Goal: Information Seeking & Learning: Learn about a topic

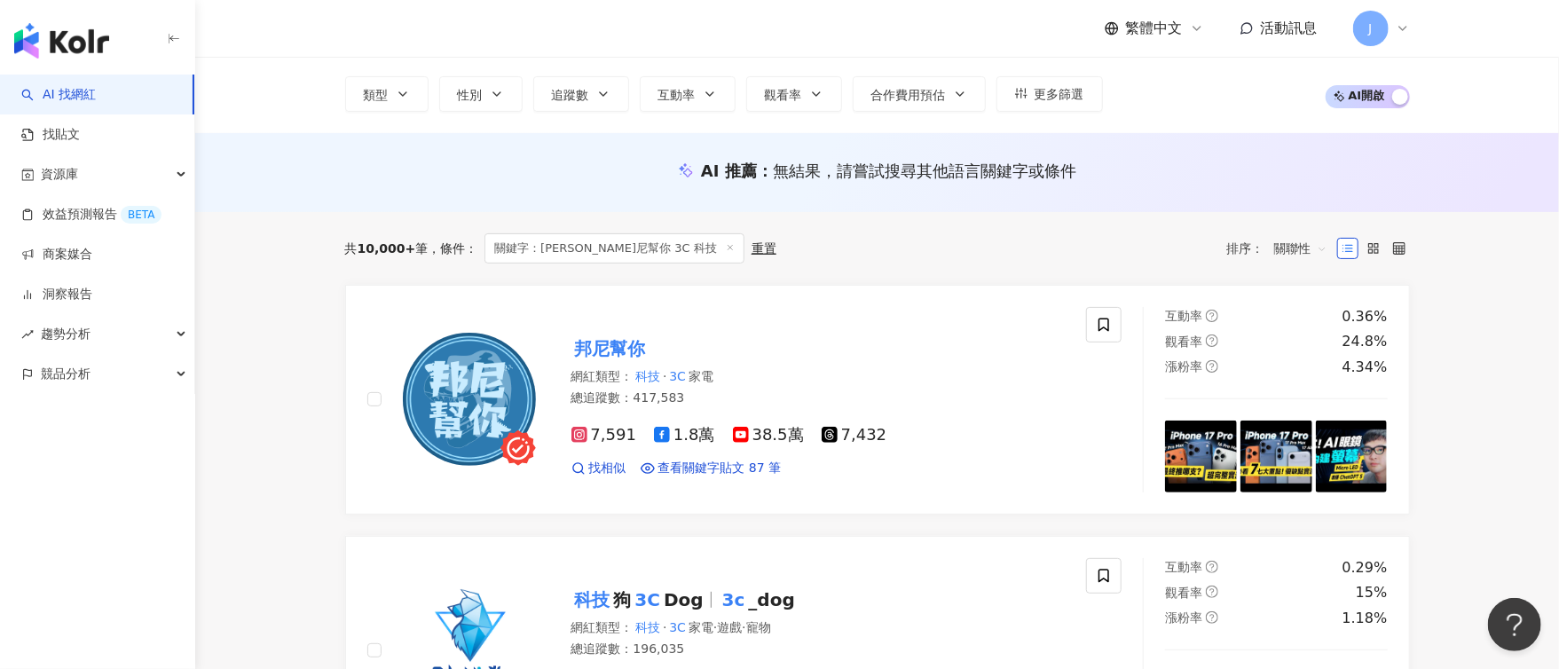
click at [92, 97] on link "AI 找網紅" at bounding box center [58, 95] width 75 height 18
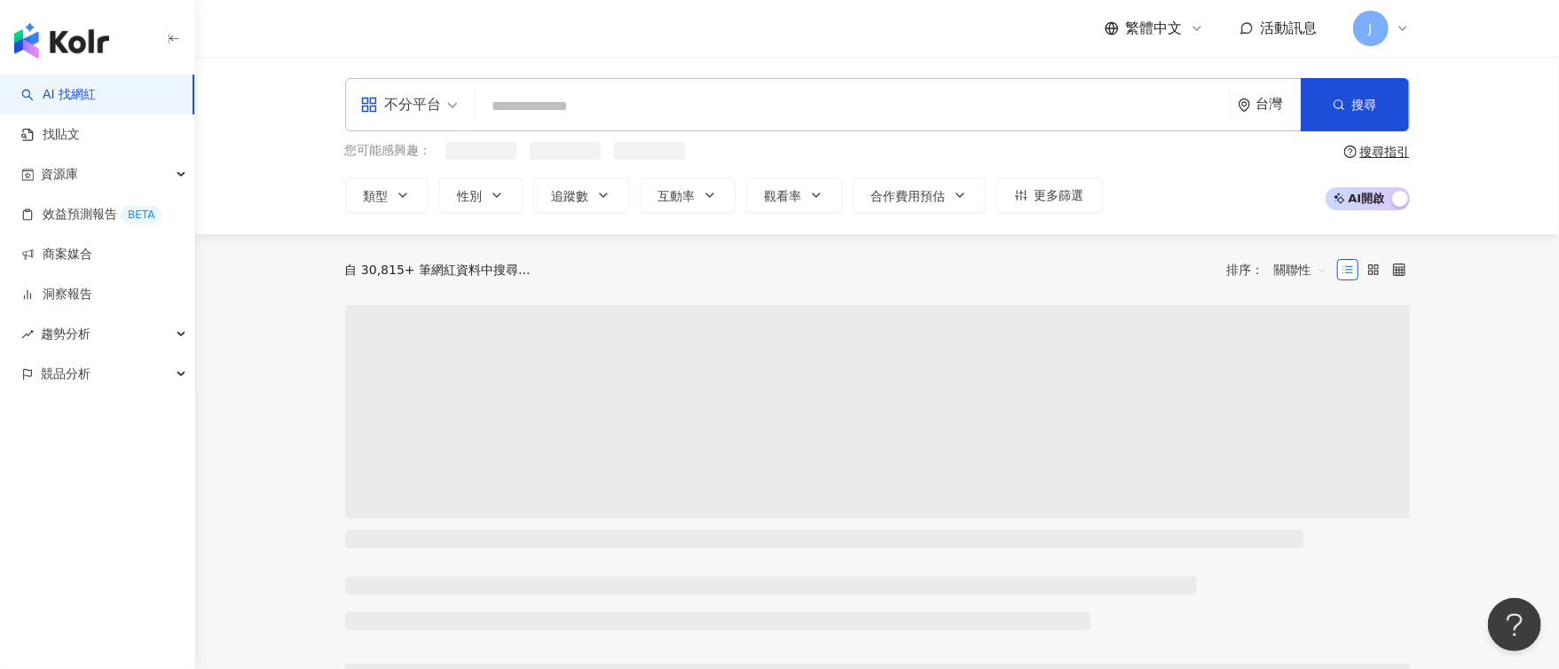
click at [719, 106] on input "search" at bounding box center [853, 107] width 740 height 34
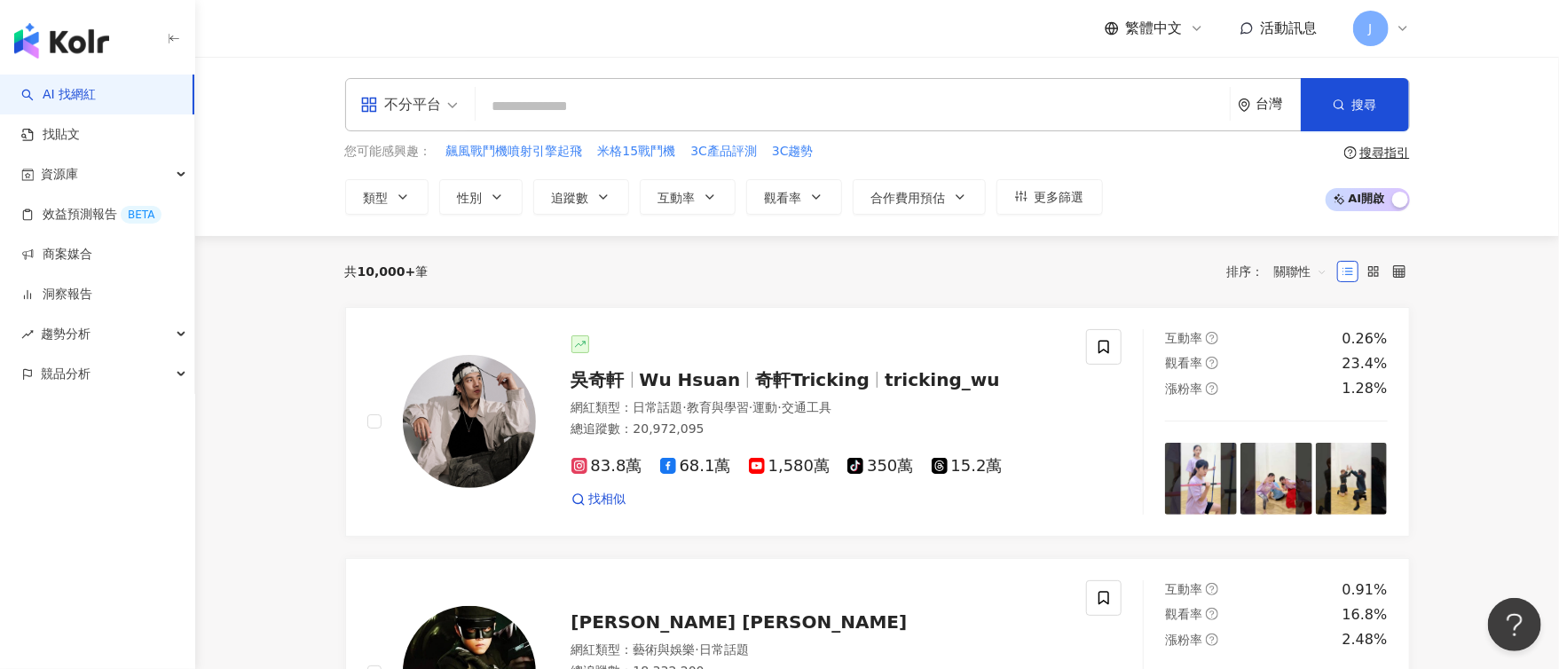
paste input "***"
type input "***"
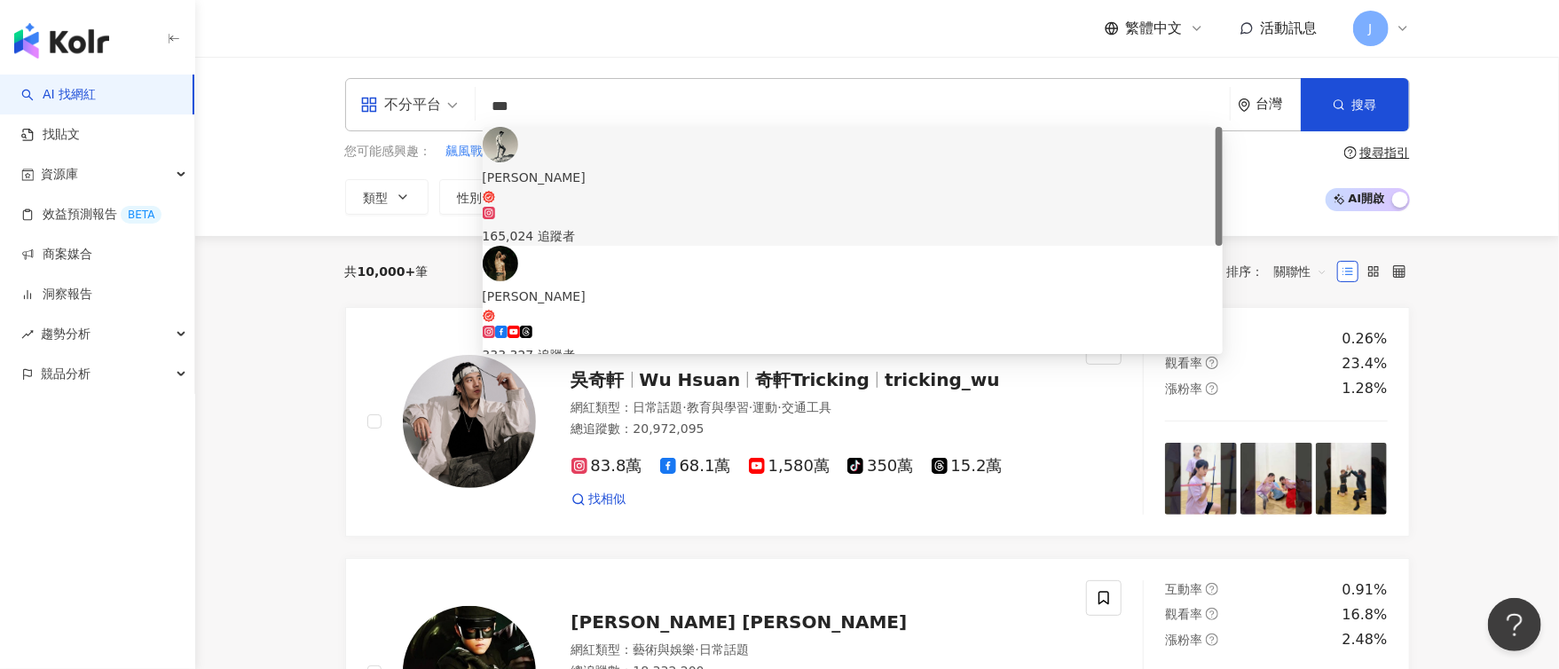
click at [747, 207] on div "165,024 追蹤者" at bounding box center [853, 226] width 740 height 39
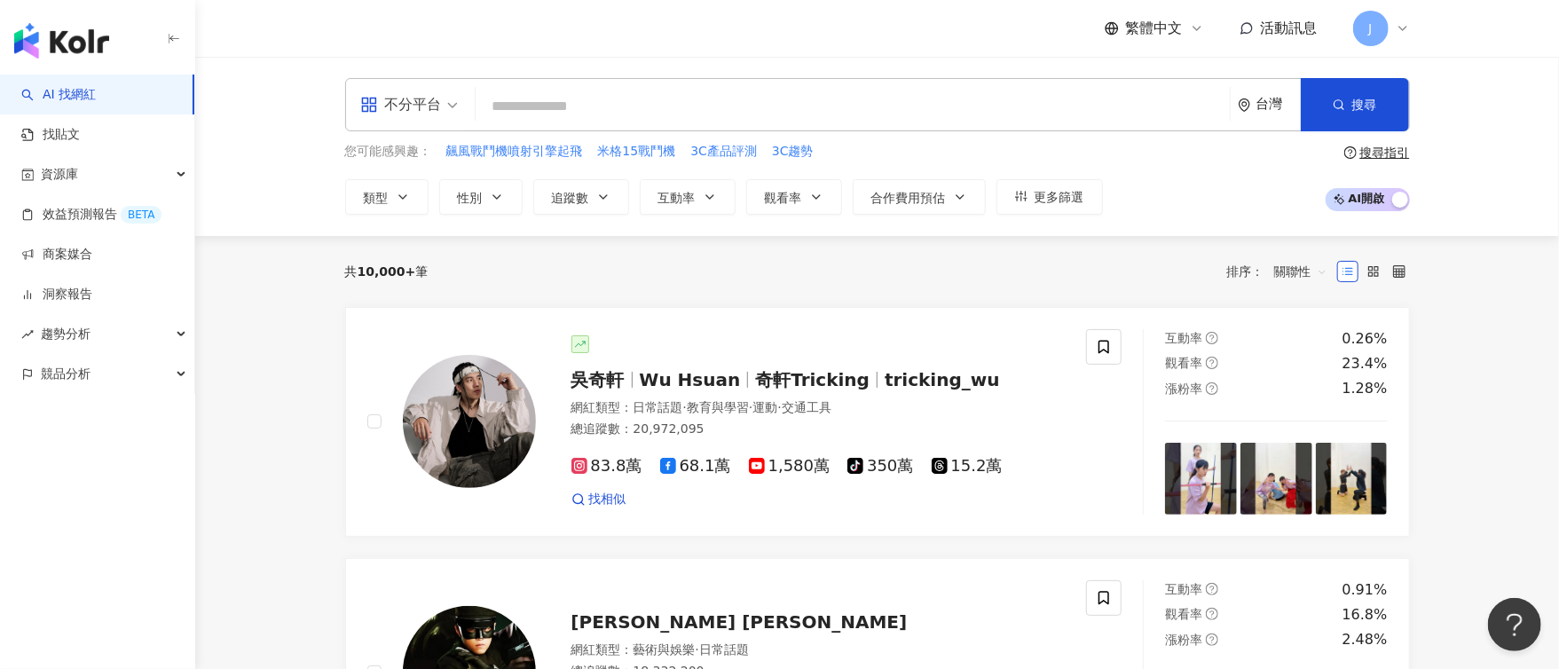
paste input "*****"
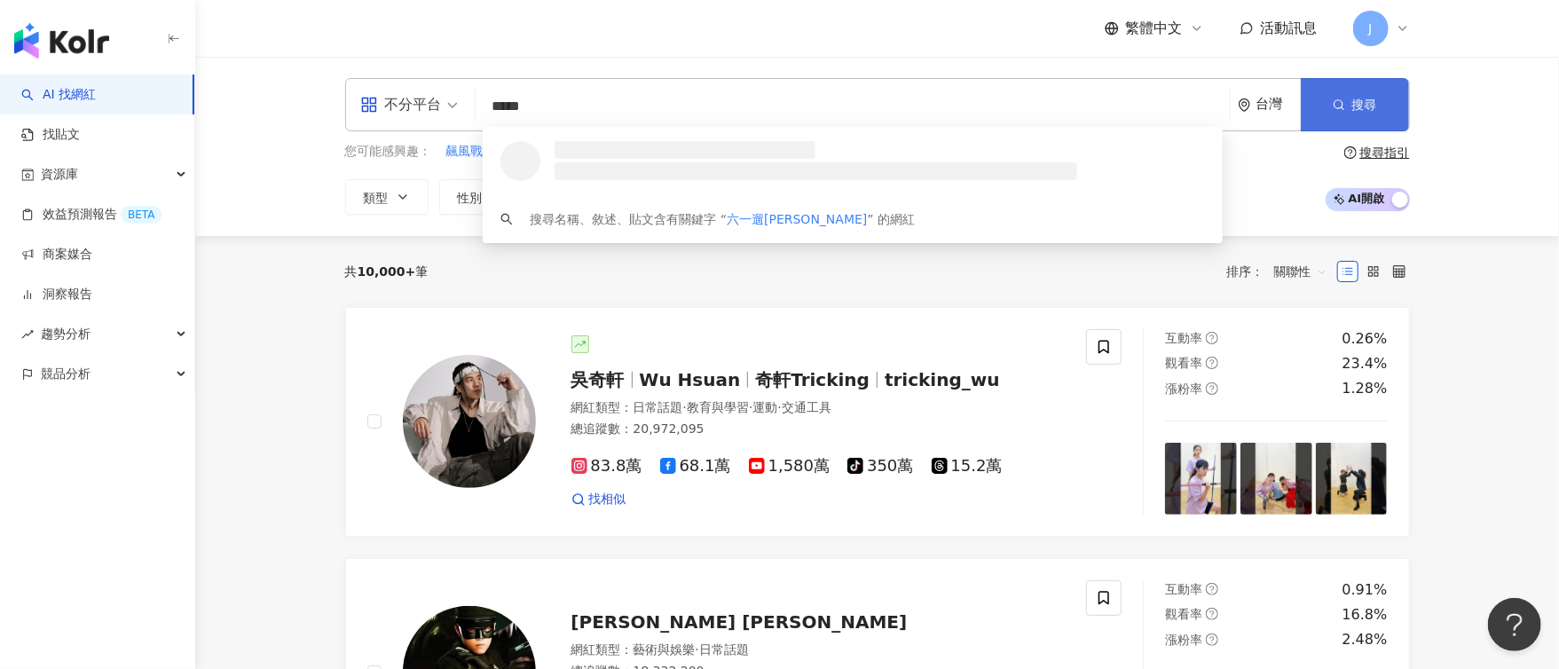
type input "*****"
click at [1366, 115] on button "搜尋" at bounding box center [1355, 104] width 108 height 53
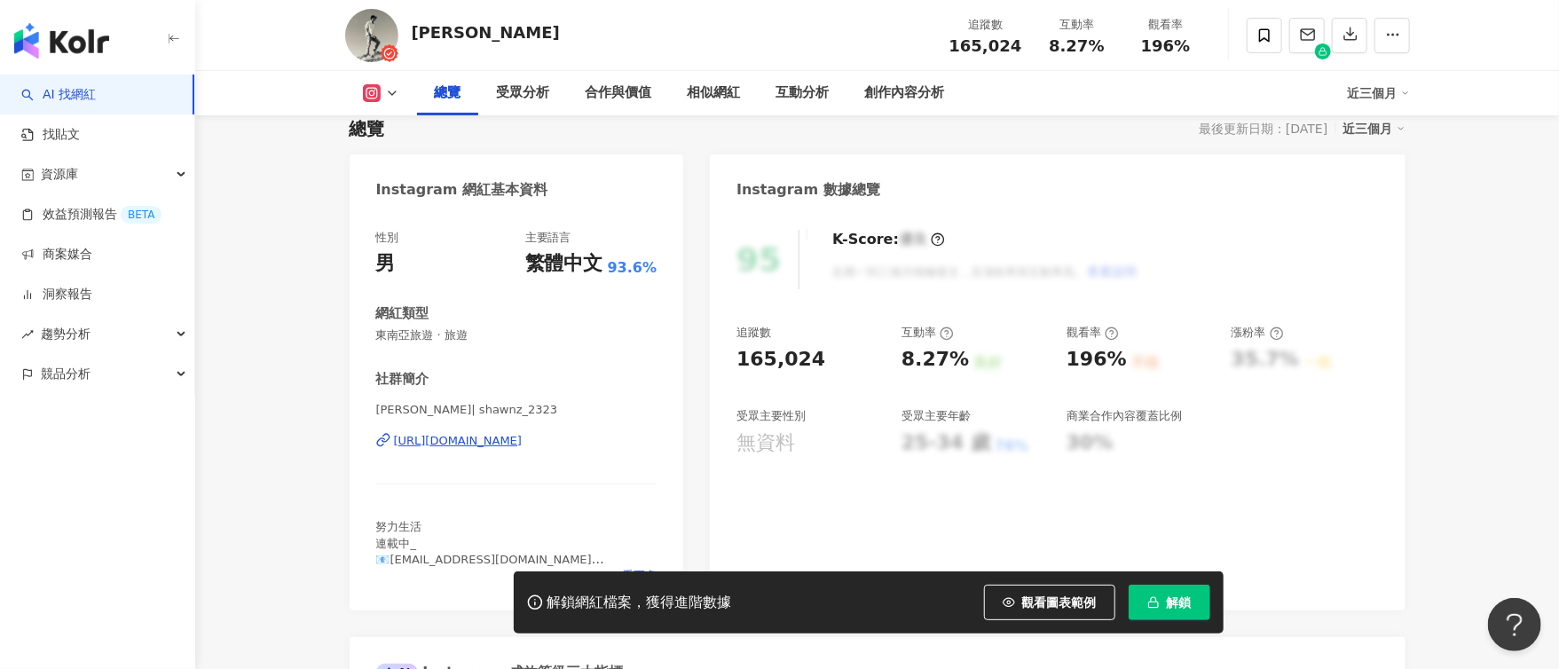
scroll to position [128, 0]
click at [752, 358] on div "165,024" at bounding box center [780, 358] width 89 height 28
drag, startPoint x: 893, startPoint y: 358, endPoint x: 949, endPoint y: 358, distance: 56.8
click at [949, 358] on div "追蹤數 165,024 互動率 8.27% 良好 觀看率 196% 不佳 漲粉率 35.7% 一般 受眾主要性別 無資料 受眾主要年齡 25-34 歲 76%…" at bounding box center [1056, 388] width 641 height 131
drag, startPoint x: 901, startPoint y: 357, endPoint x: 962, endPoint y: 353, distance: 61.3
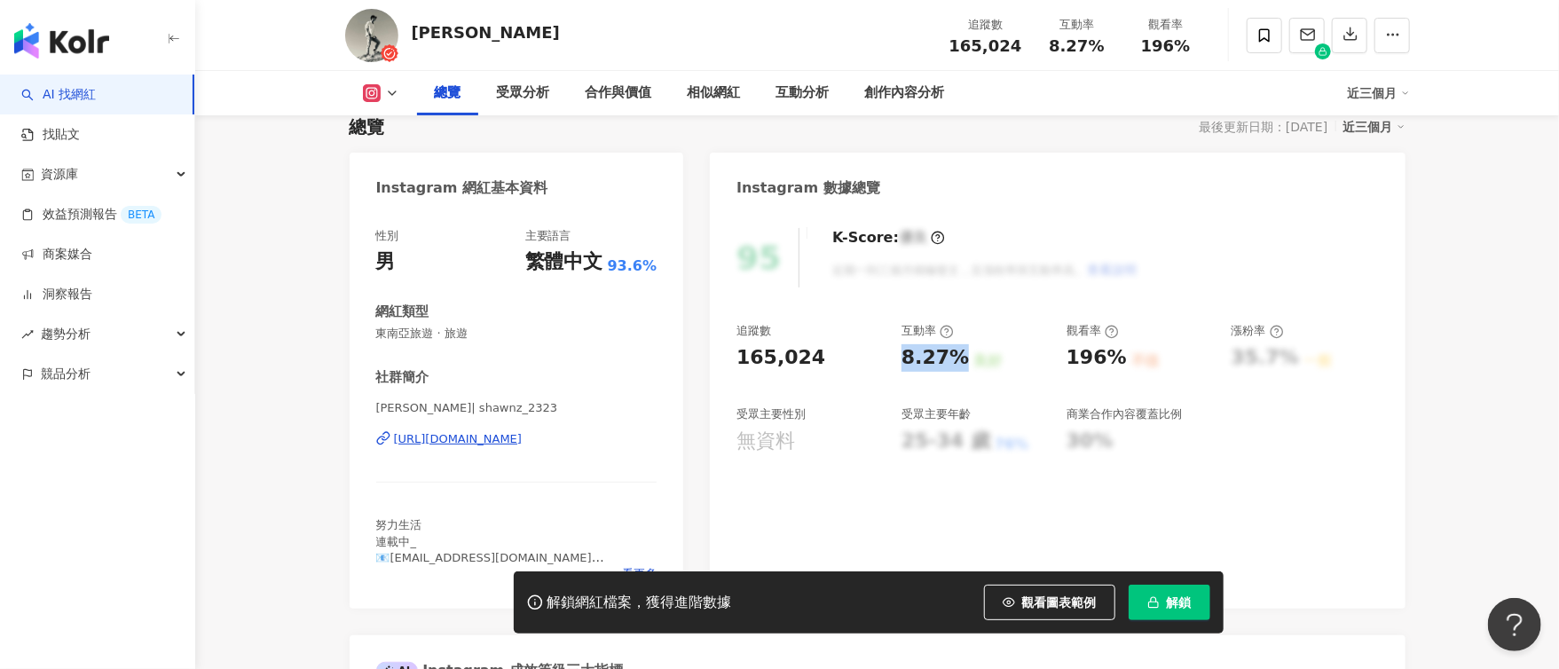
click at [962, 353] on div "8.27% 良好" at bounding box center [974, 358] width 147 height 28
copy div "8.27%"
click at [768, 441] on div "無資料" at bounding box center [765, 442] width 59 height 28
drag, startPoint x: 743, startPoint y: 437, endPoint x: 816, endPoint y: 443, distance: 73.9
click at [816, 443] on div "無資料" at bounding box center [809, 442] width 147 height 28
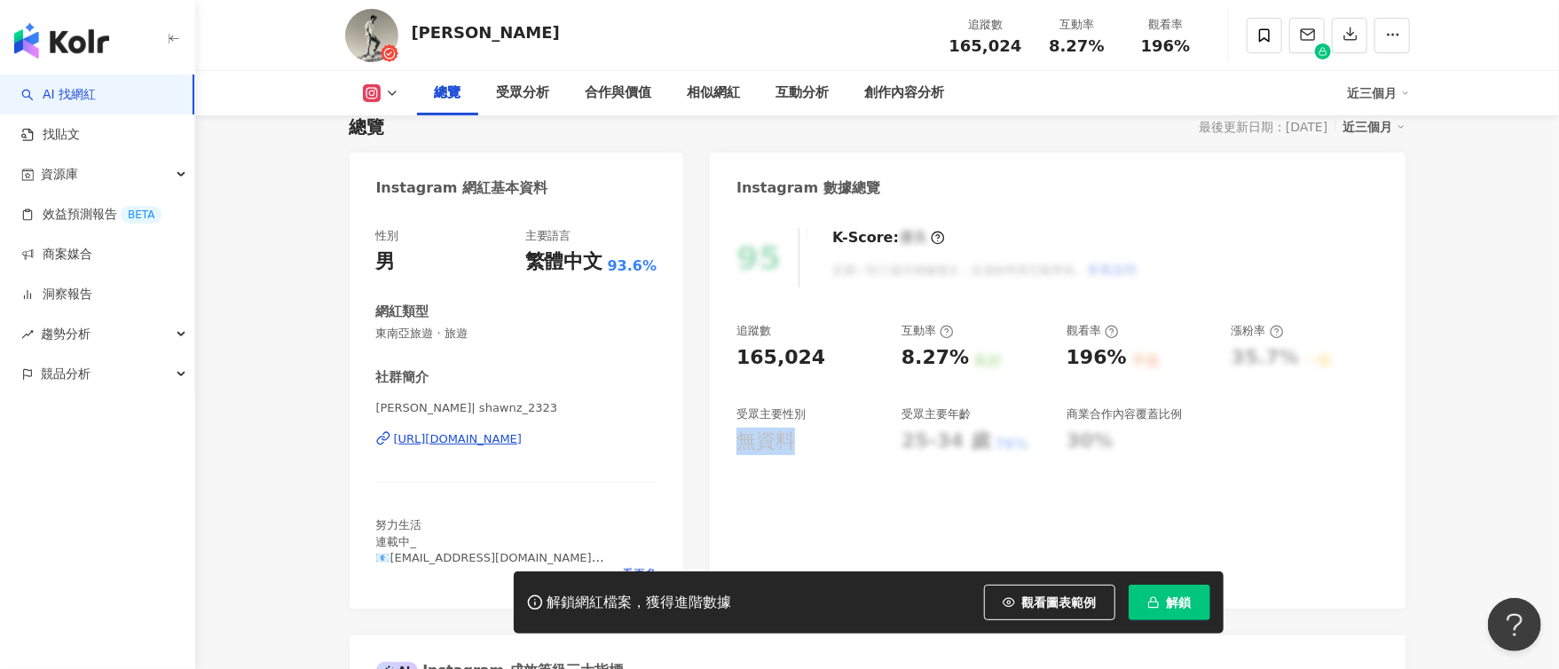
click at [822, 442] on div "無資料" at bounding box center [809, 442] width 147 height 28
drag, startPoint x: 1065, startPoint y: 353, endPoint x: 1117, endPoint y: 355, distance: 52.4
click at [1117, 355] on div "追蹤數 165,024 互動率 8.27% 良好 觀看率 196% 不佳 漲粉率 35.7% 一般 受眾主要性別 無資料 受眾主要年齡 25-34 歲 76%…" at bounding box center [1056, 388] width 641 height 131
copy div "196%"
click at [847, 329] on div "追蹤數" at bounding box center [809, 331] width 147 height 16
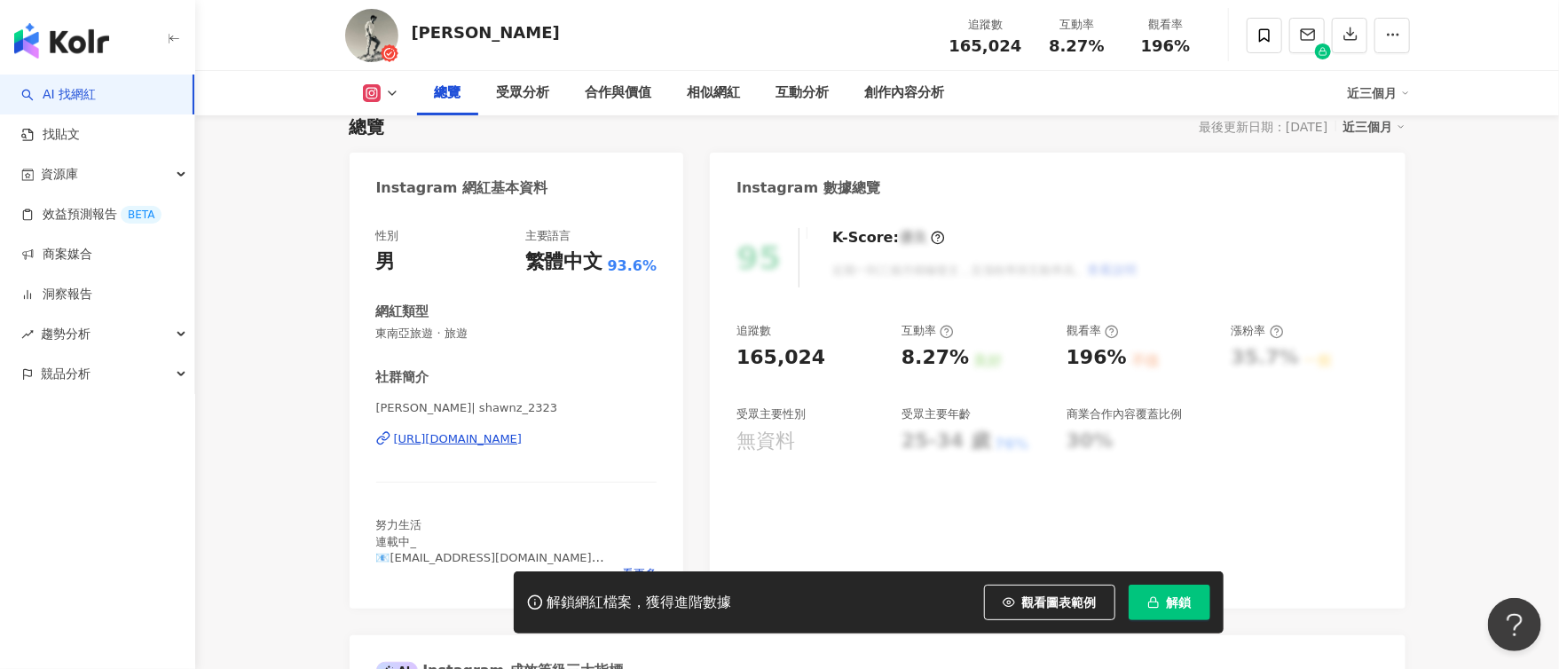
drag, startPoint x: 893, startPoint y: 363, endPoint x: 961, endPoint y: 358, distance: 68.5
click at [961, 358] on div "追蹤數 165,024 互動率 8.27% 良好 觀看率 196% 不佳 漲粉率 35.7% 一般 受眾主要性別 無資料 受眾主要年齡 25-34 歲 76%…" at bounding box center [1056, 388] width 641 height 131
drag, startPoint x: 956, startPoint y: 358, endPoint x: 896, endPoint y: 354, distance: 59.5
click at [896, 354] on div "追蹤數 165,024 互動率 8.27% 良好 觀看率 196% 不佳 漲粉率 35.7% 一般 受眾主要性別 無資料 受眾主要年齡 25-34 歲 76%…" at bounding box center [1056, 388] width 641 height 131
copy div "8.27%"
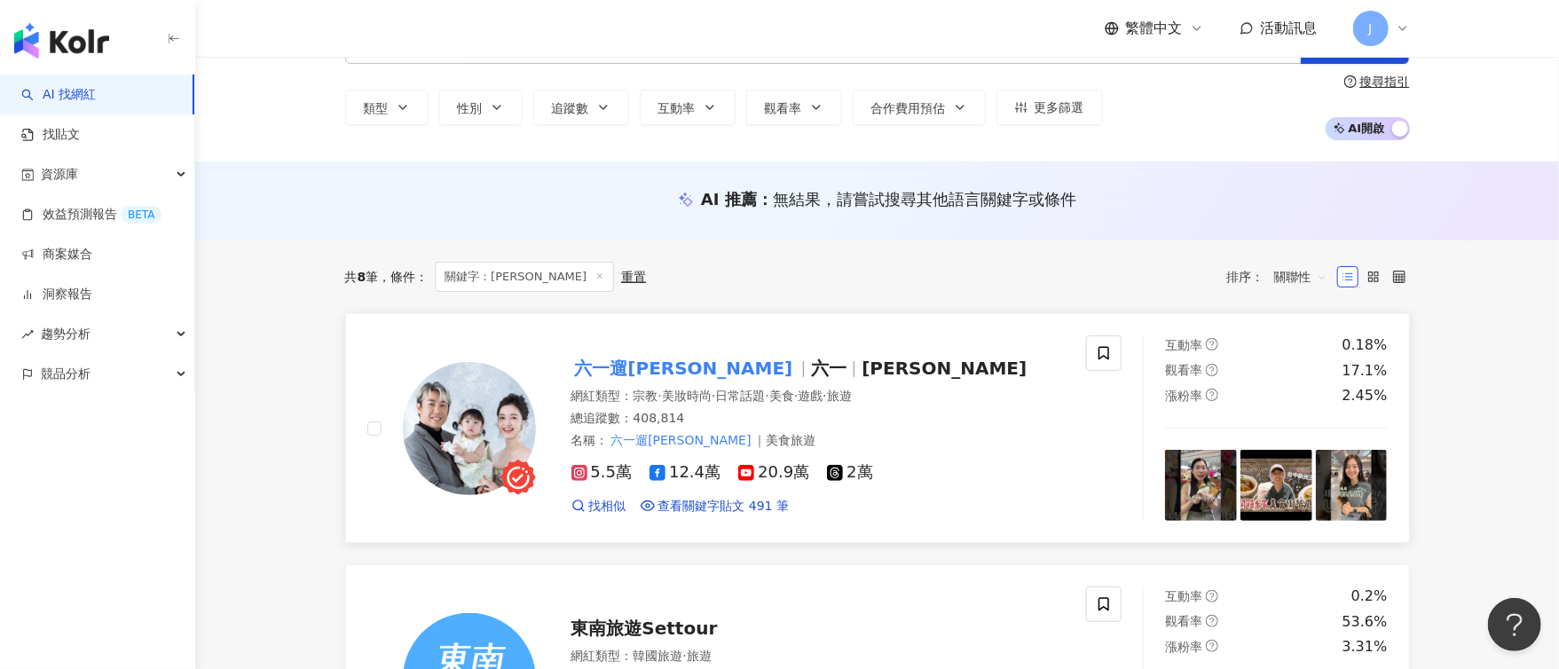
scroll to position [83, 0]
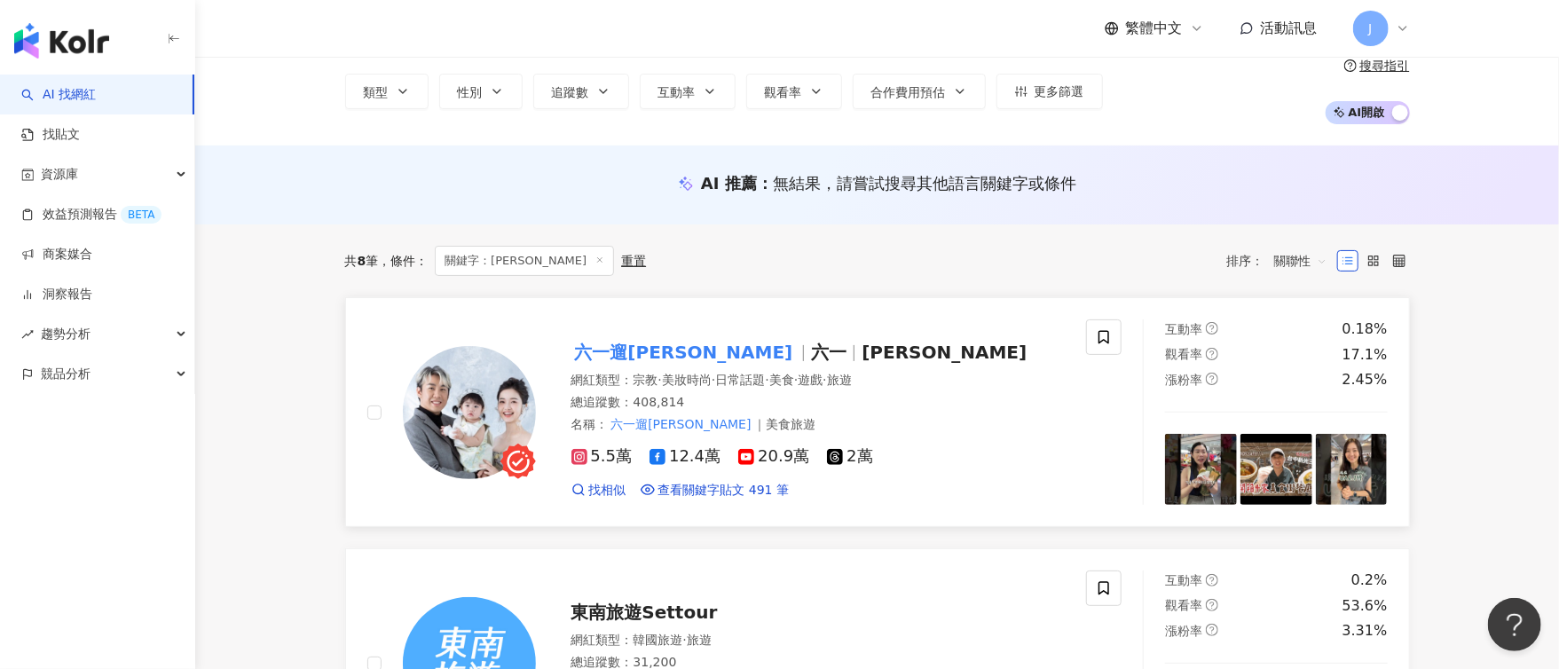
click at [617, 347] on mark "六一遛阿寬" at bounding box center [683, 352] width 225 height 28
click at [459, 38] on div "繁體中文 活動訊息 J" at bounding box center [877, 28] width 1065 height 57
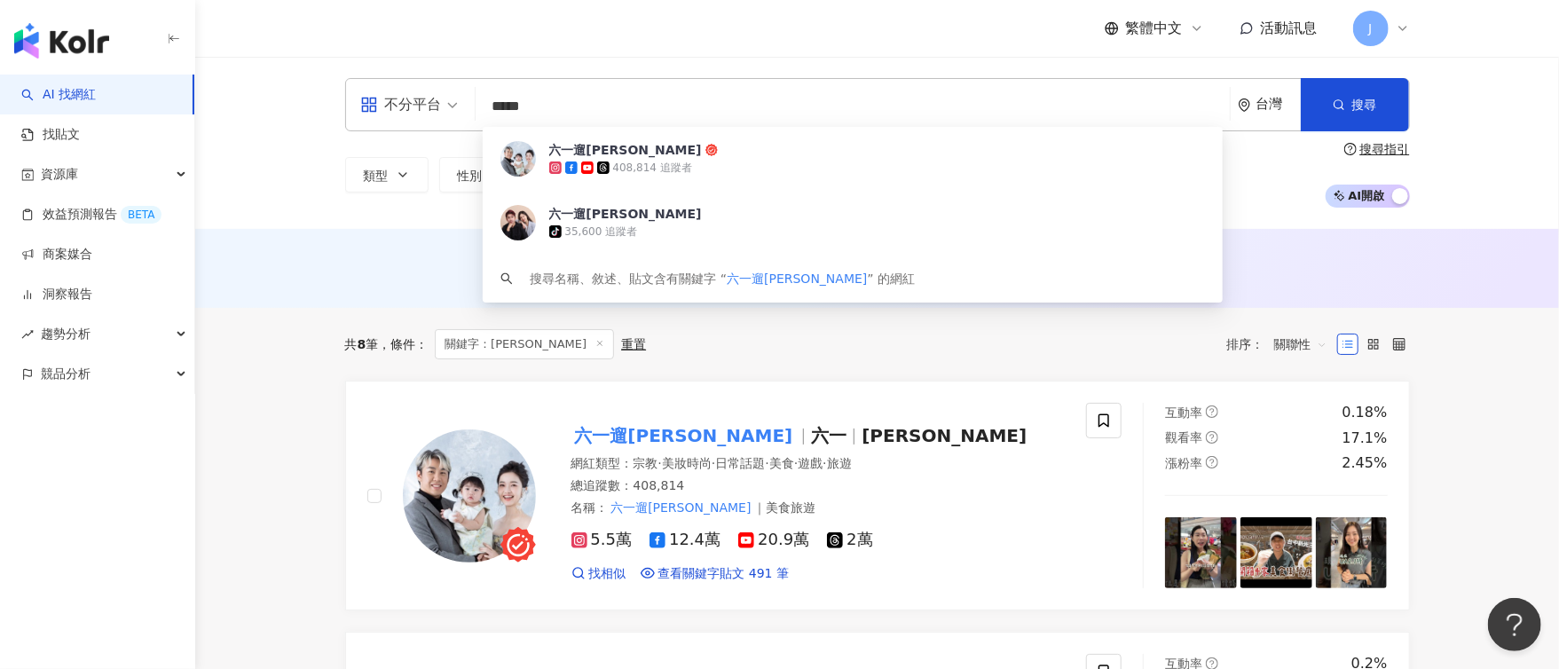
drag, startPoint x: 608, startPoint y: 122, endPoint x: 485, endPoint y: 124, distance: 122.5
click at [485, 124] on div "不分平台 ***** 台灣 搜尋 9ec396c0-46f1-4746-9931-e6bc2ca48919 六一遛阿寬 408,814 追蹤者 六一遛阿寬 t…" at bounding box center [877, 104] width 1065 height 53
paste input "*********"
type input "**********"
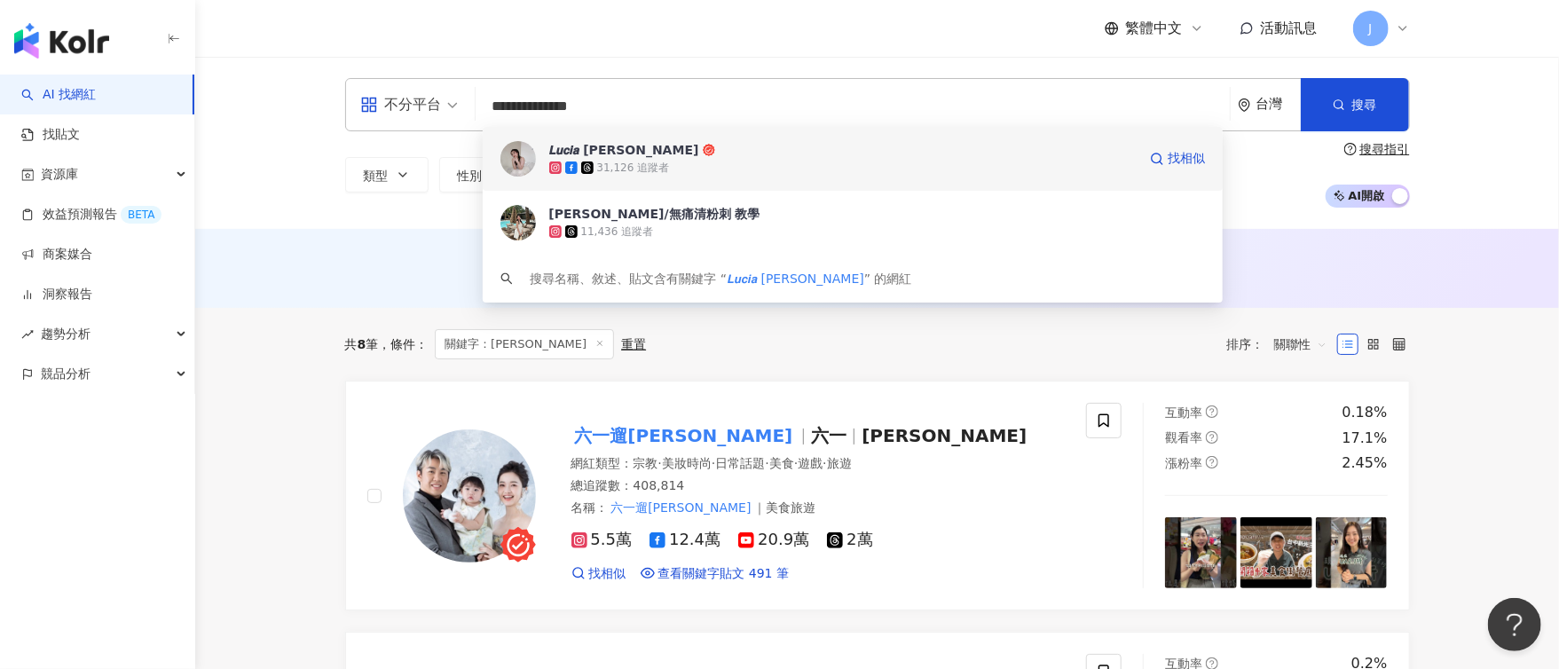
click at [743, 163] on div "31,126 追蹤者" at bounding box center [842, 168] width 587 height 18
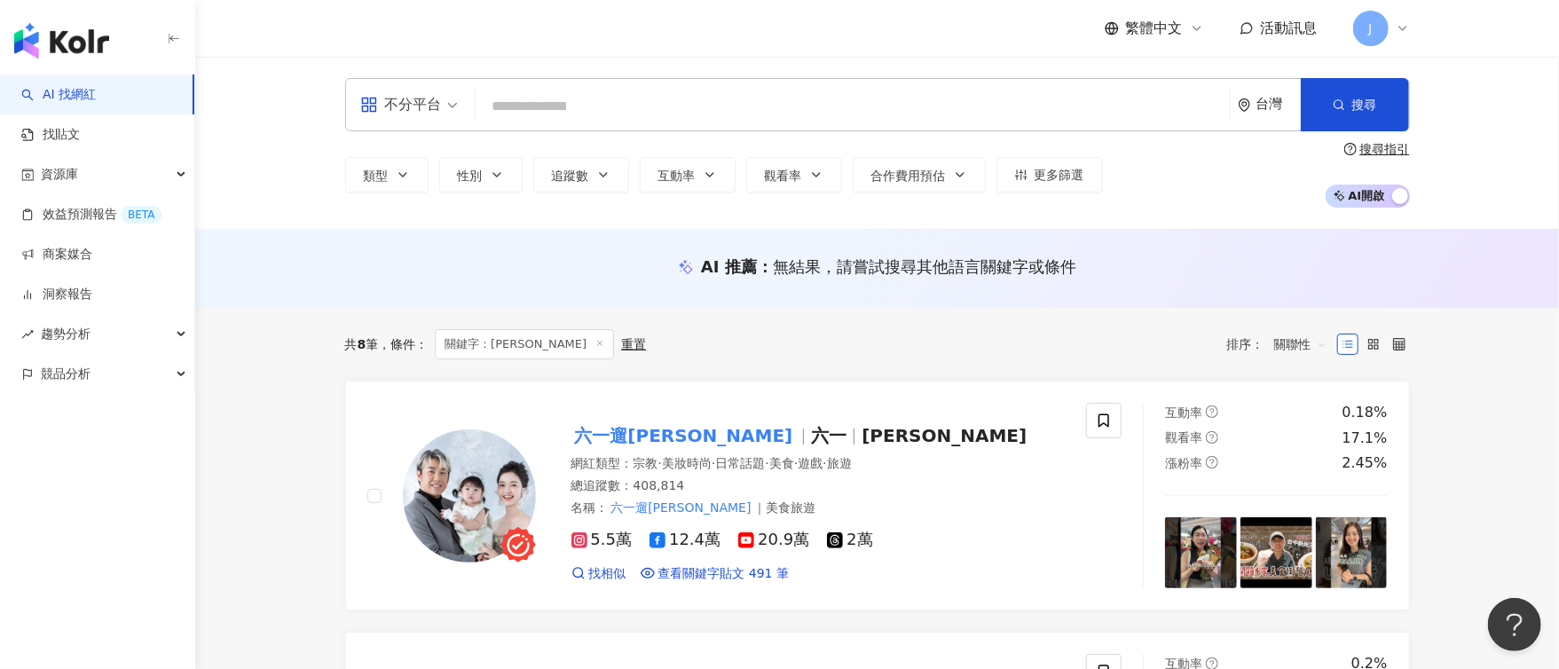
click at [547, 108] on input "search" at bounding box center [853, 107] width 740 height 34
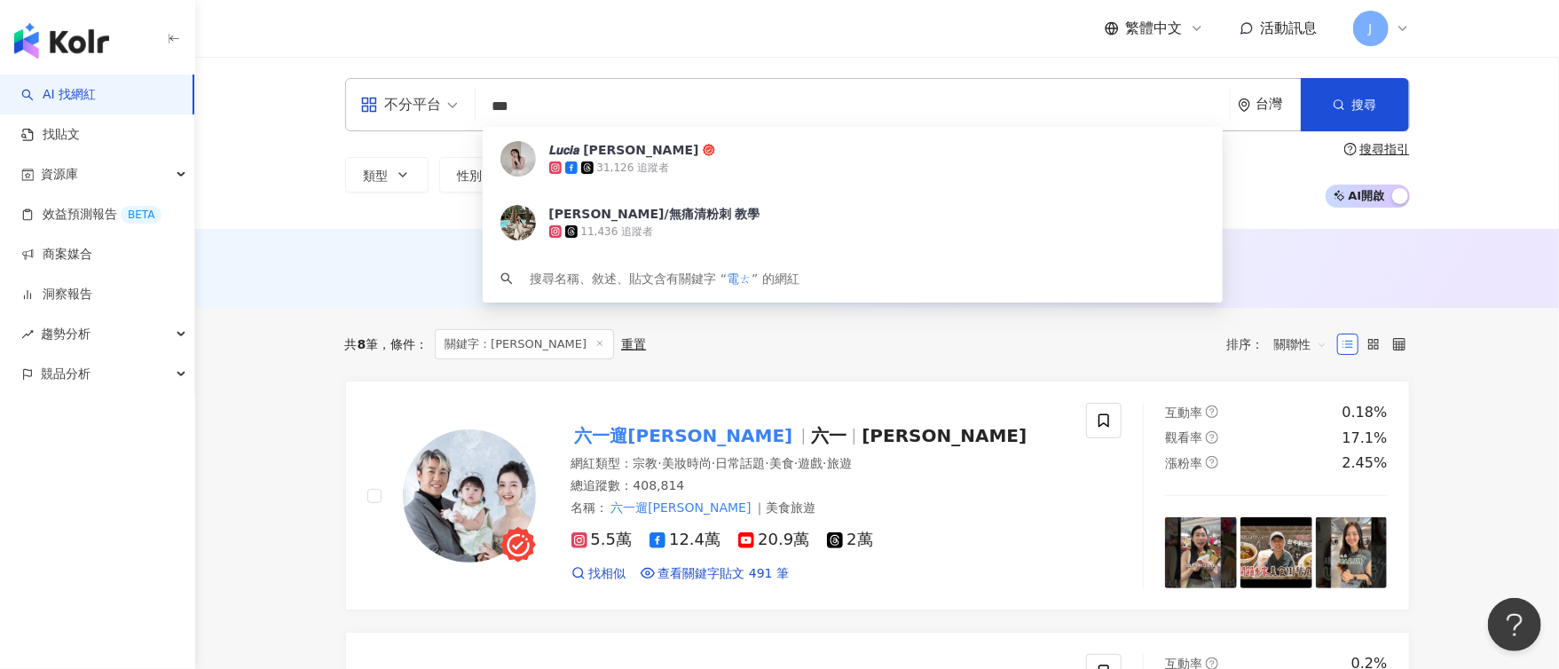
type input "**"
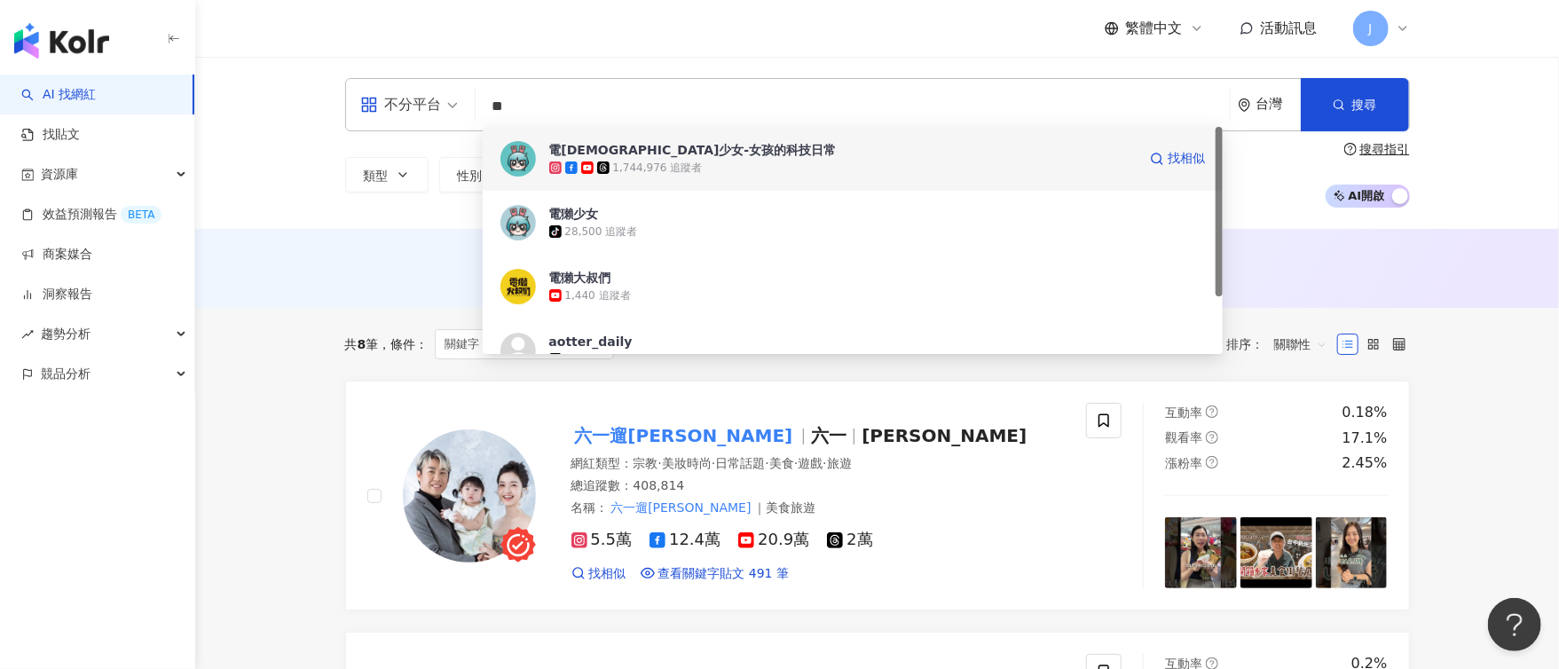
click at [680, 156] on div "電獺少女-女孩的科技日常" at bounding box center [692, 150] width 287 height 18
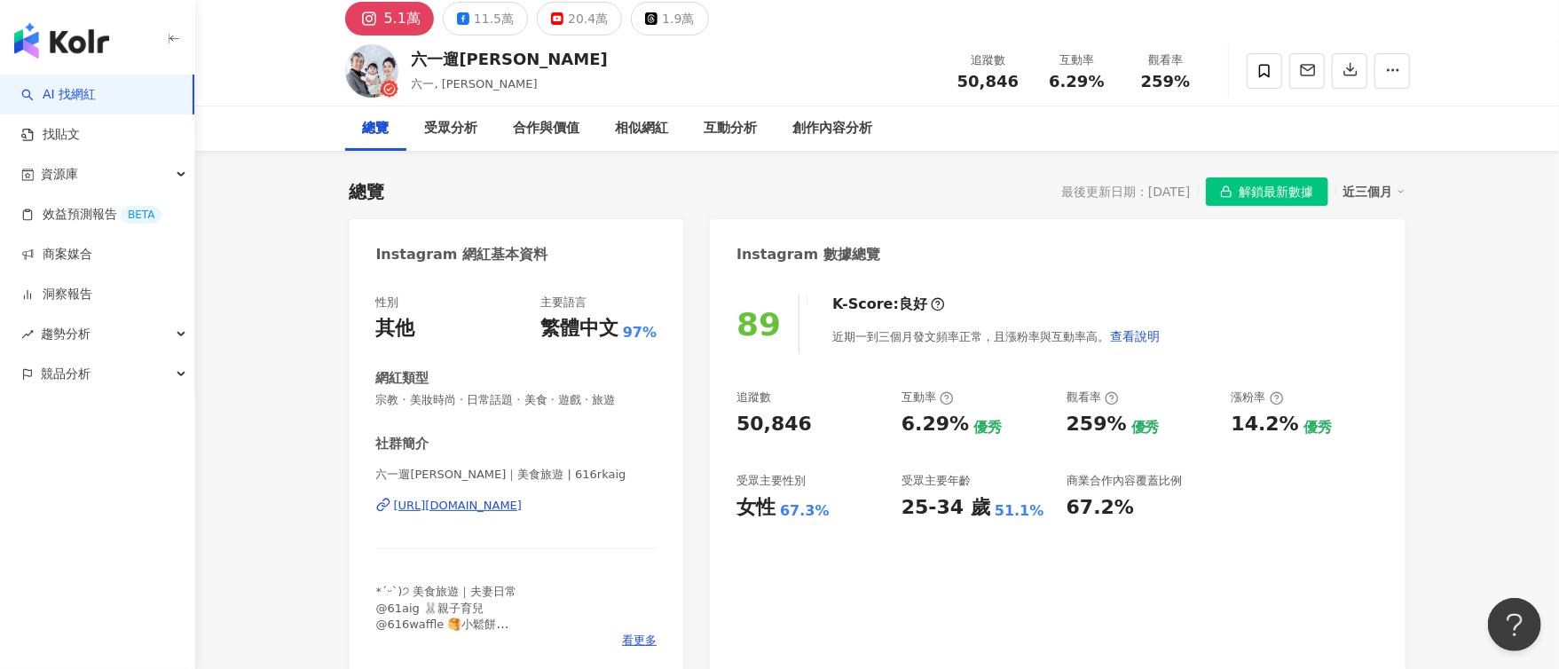
scroll to position [81, 0]
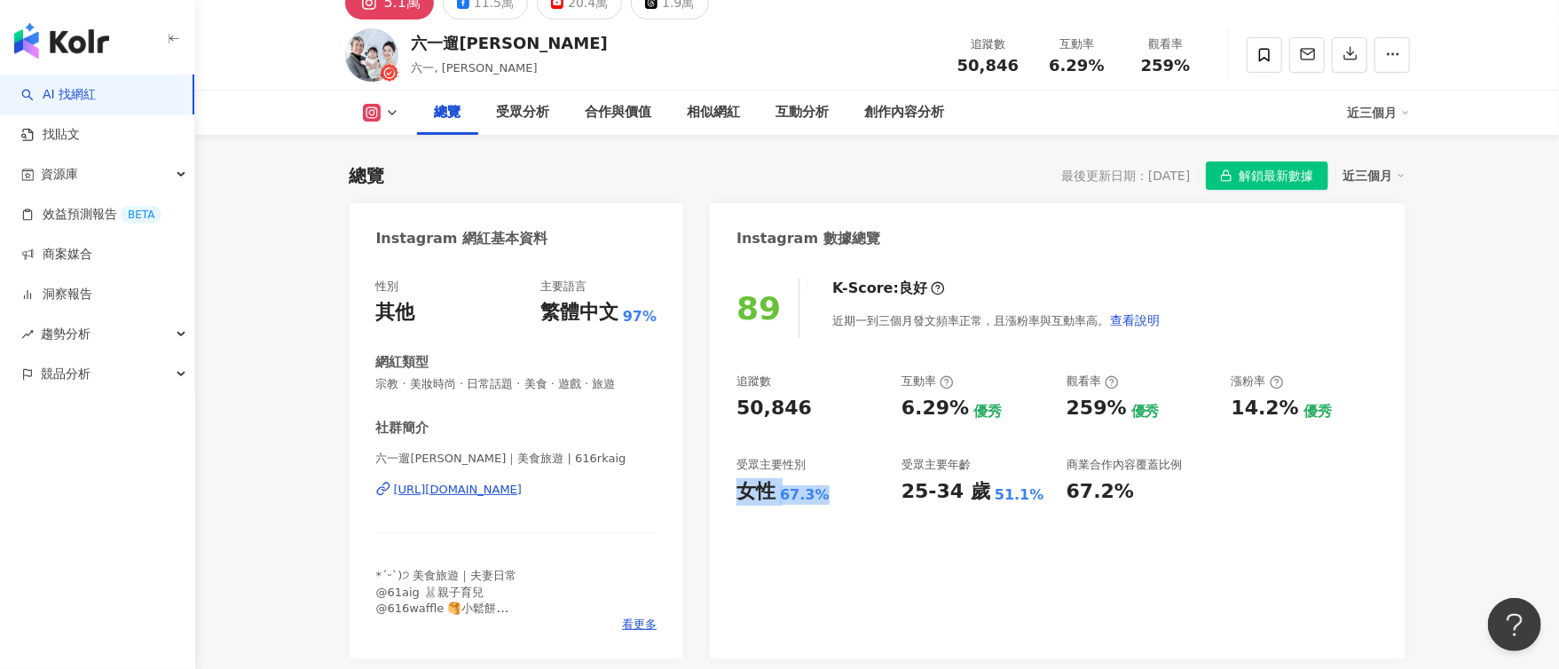
drag, startPoint x: 742, startPoint y: 492, endPoint x: 822, endPoint y: 494, distance: 79.9
click at [822, 494] on div "女性 67.3%" at bounding box center [809, 492] width 147 height 28
copy div "女性 67.3%"
click at [1150, 484] on div "67.2%" at bounding box center [1139, 492] width 147 height 28
drag, startPoint x: 1061, startPoint y: 407, endPoint x: 1113, endPoint y: 410, distance: 51.5
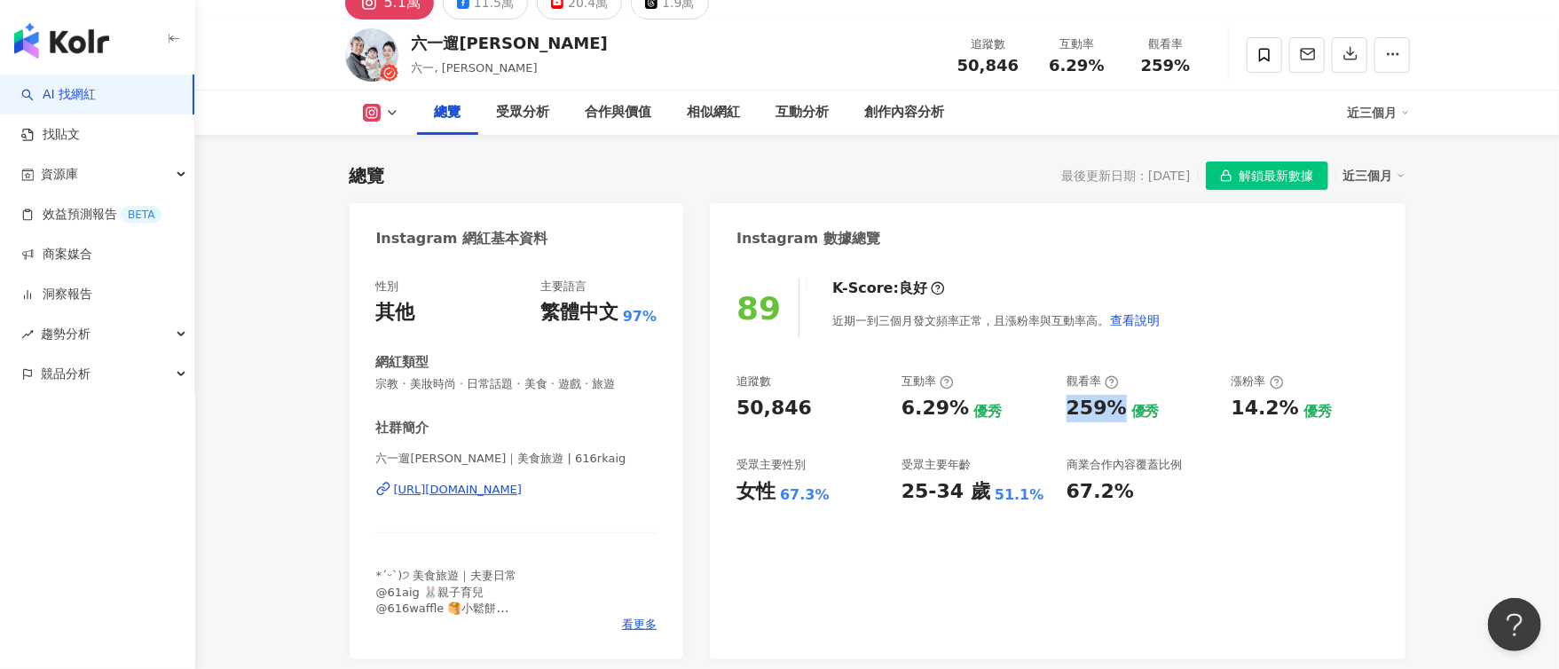
click at [1119, 406] on div "追蹤數 50,846 互動率 6.29% 優秀 觀看率 259% 優秀 漲粉率 14.2% 優秀 受眾主要性別 女性 67.3% 受眾主要年齡 25-34 歲…" at bounding box center [1056, 439] width 641 height 131
copy div "259%"
click at [1156, 524] on div "89 K-Score : 良好 近期一到三個月發文頻率正常，且漲粉率與互動率高。 查看說明 追蹤數 50,846 互動率 6.29% 優秀 觀看率 259% …" at bounding box center [1057, 460] width 695 height 398
drag, startPoint x: 901, startPoint y: 412, endPoint x: 966, endPoint y: 412, distance: 64.8
click at [966, 412] on div "6.29% 優秀" at bounding box center [974, 409] width 147 height 28
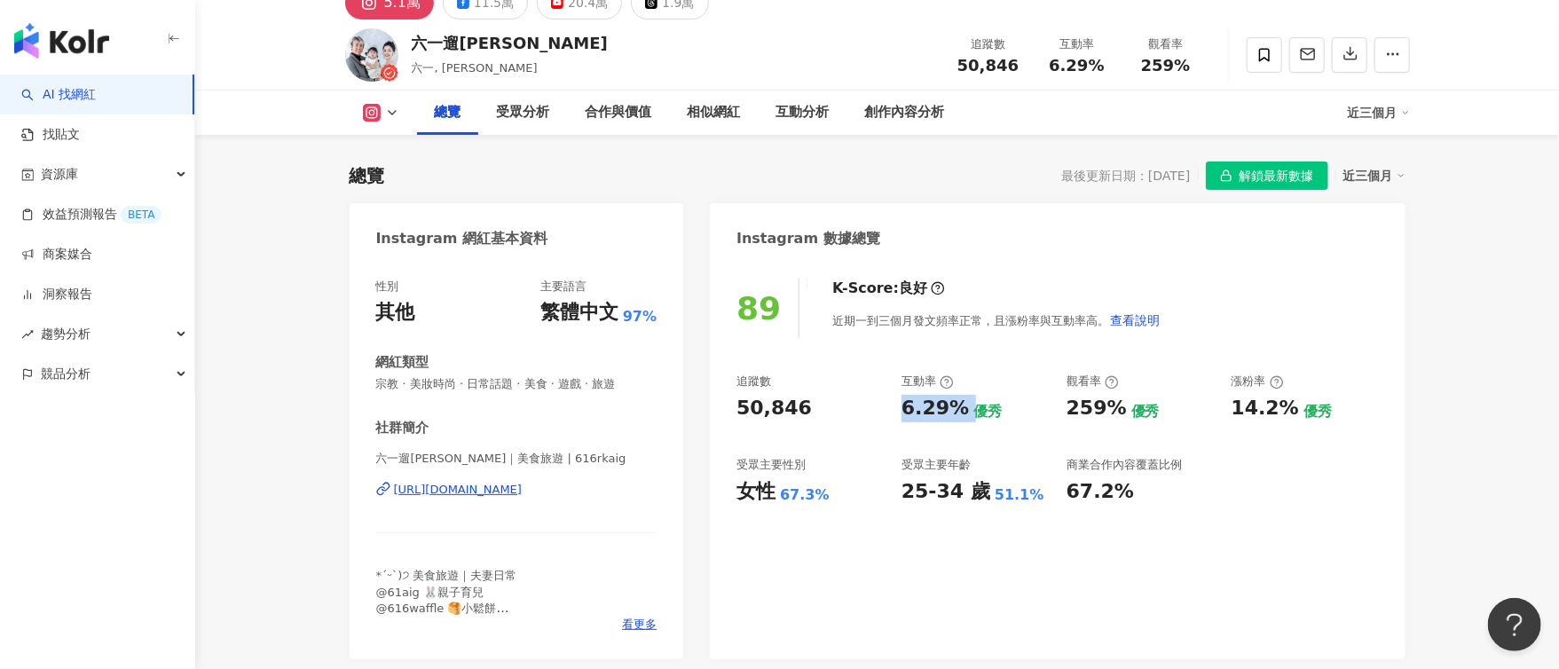
copy div "6.29%"
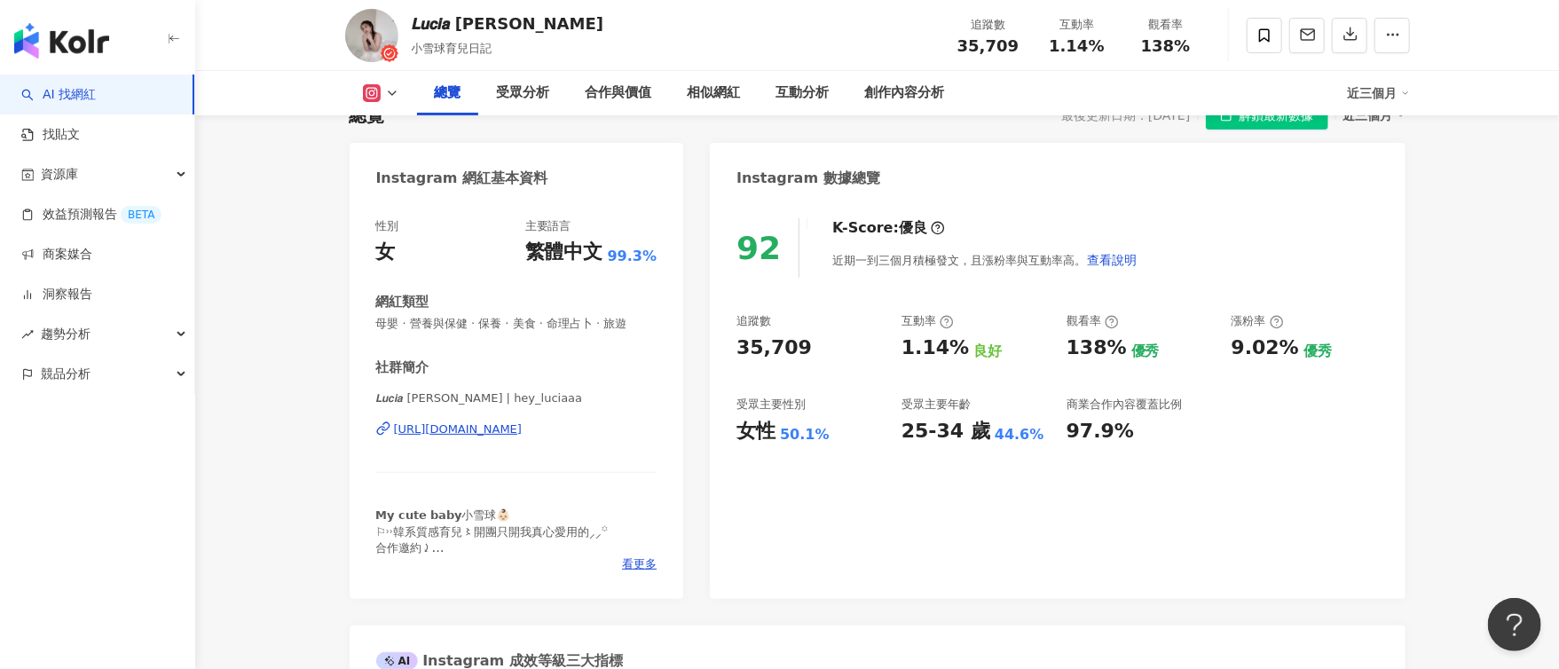
scroll to position [159, 0]
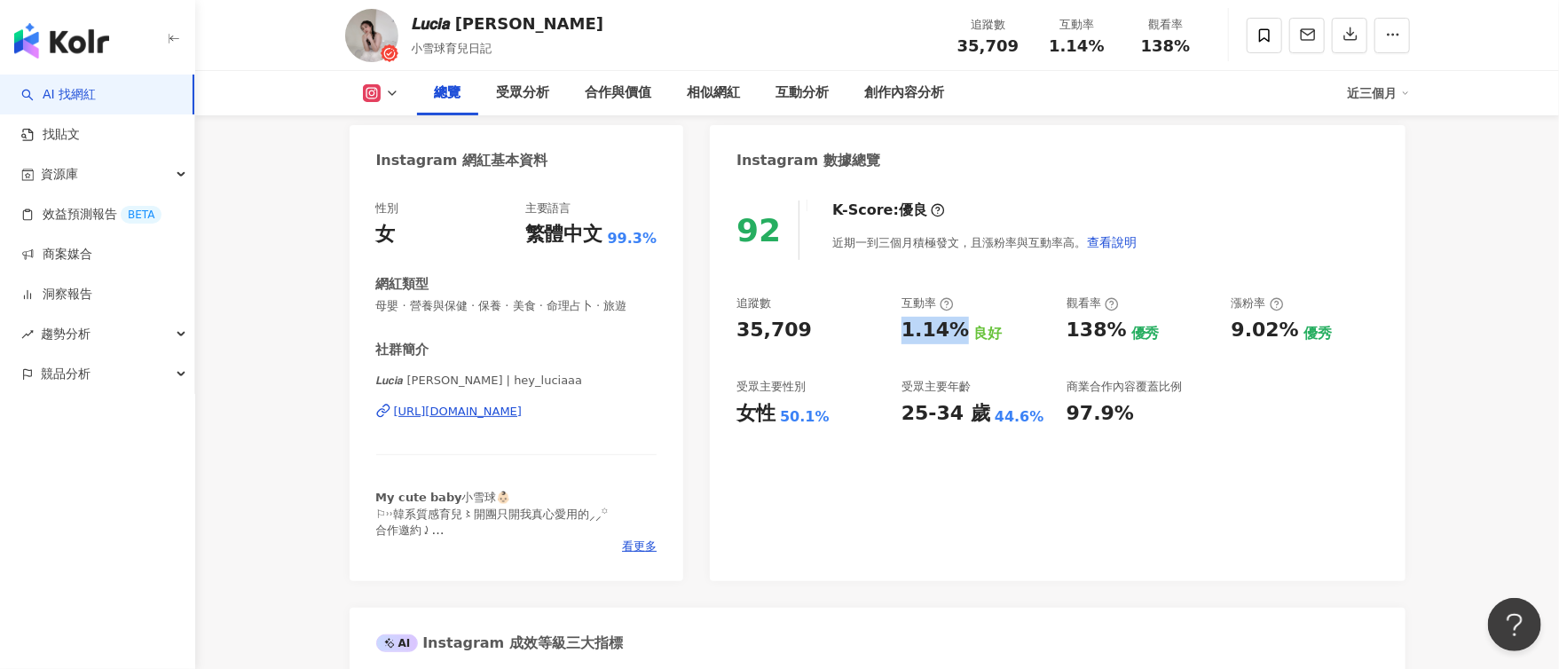
drag, startPoint x: 916, startPoint y: 330, endPoint x: 957, endPoint y: 327, distance: 41.8
click at [960, 327] on div "追蹤數 35,709 互動率 1.14% 良好 觀看率 138% 優秀 漲粉率 9.02% 優秀 受眾主要性別 女性 50.1% 受眾主要年齡 25-34 歲…" at bounding box center [1056, 360] width 641 height 131
click at [775, 324] on div "35,709" at bounding box center [773, 331] width 75 height 28
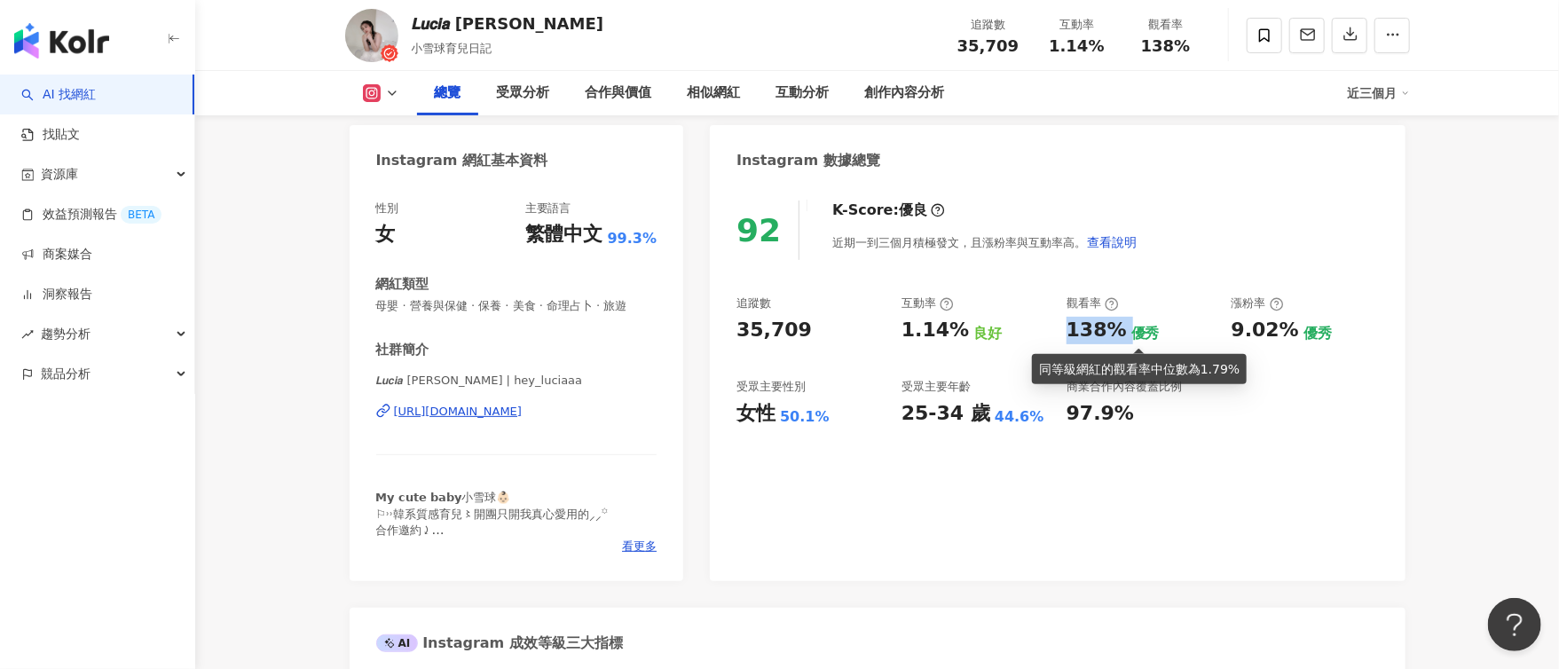
drag, startPoint x: 1058, startPoint y: 336, endPoint x: 1122, endPoint y: 330, distance: 65.1
click at [1122, 330] on div "追蹤數 35,709 互動率 1.14% 良好 觀看率 138% 優秀 漲粉率 9.02% 優秀 受眾主要性別 女性 50.1% 受眾主要年齡 25-34 歲…" at bounding box center [1056, 360] width 641 height 131
copy div "138%"
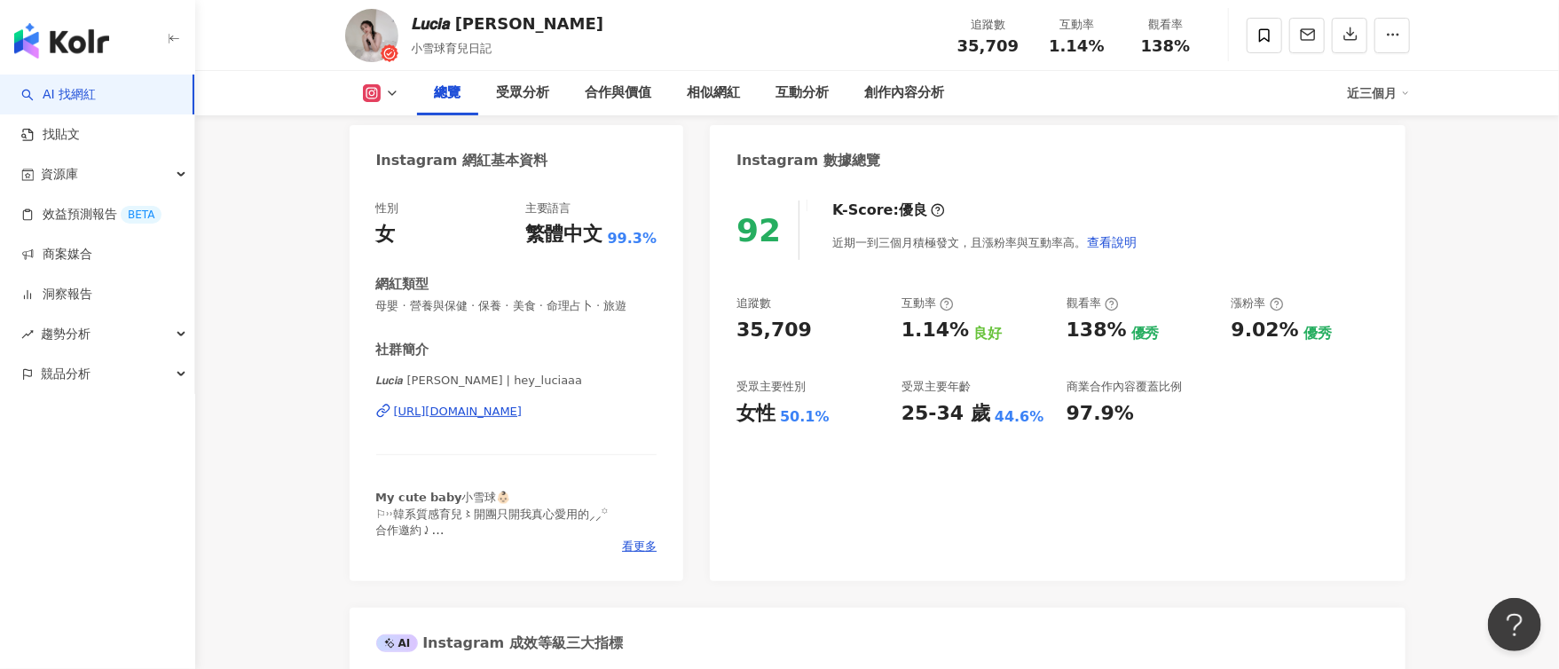
click at [1129, 432] on div "92 K-Score : 優良 近期一到三個月積極發文，且漲粉率與互動率高。 查看說明 追蹤數 35,709 互動率 1.14% 良好 觀看率 138% 優秀…" at bounding box center [1057, 382] width 695 height 398
drag, startPoint x: 740, startPoint y: 417, endPoint x: 830, endPoint y: 410, distance: 90.8
click at [830, 410] on div "女性 50.1%" at bounding box center [809, 414] width 147 height 28
copy div "女性 50.1%"
click at [1151, 481] on div "92 K-Score : 優良 近期一到三個月積極發文，且漲粉率與互動率高。 查看說明 追蹤數 35,709 互動率 1.14% 良好 觀看率 138% 優秀…" at bounding box center [1057, 382] width 695 height 398
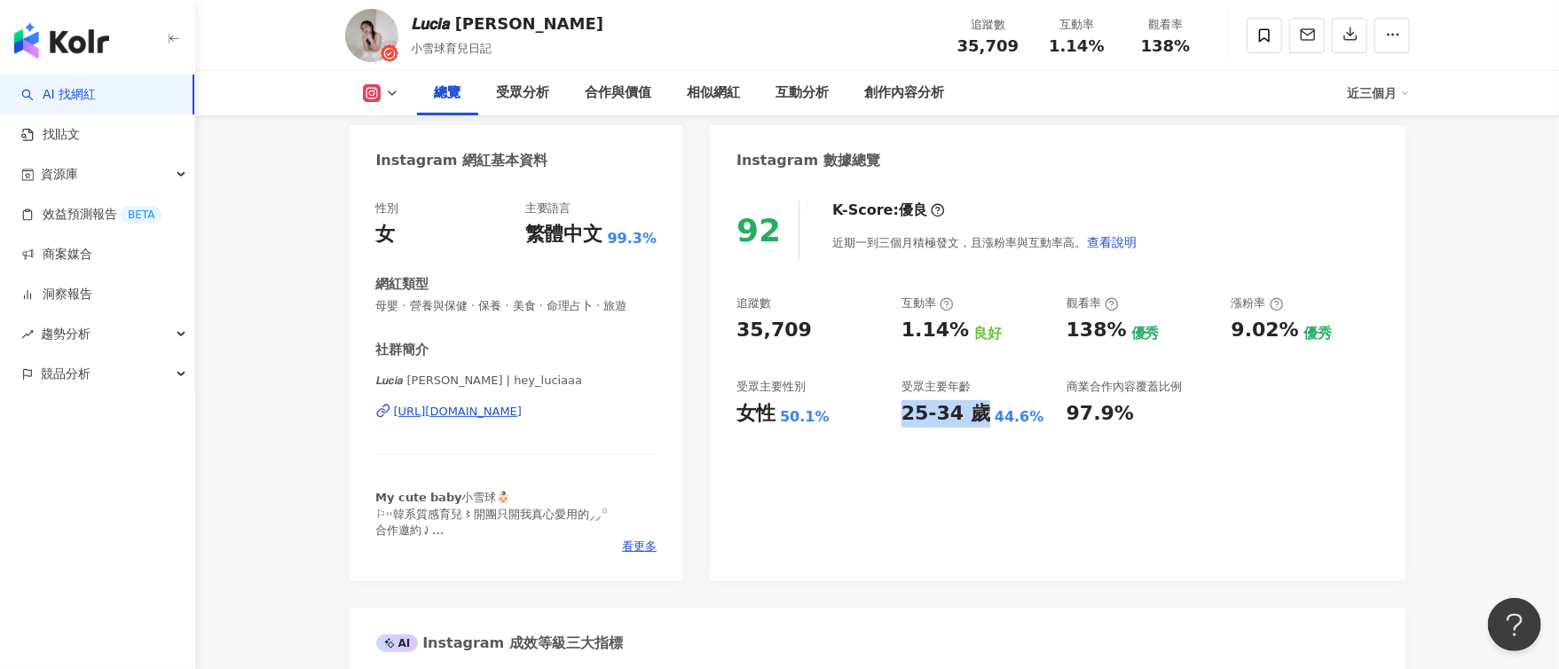
drag, startPoint x: 901, startPoint y: 416, endPoint x: 978, endPoint y: 421, distance: 76.4
click at [978, 421] on div "25-34 歲" at bounding box center [945, 414] width 89 height 28
copy div "25-34 歲"
click at [1204, 517] on div "92 K-Score : 優良 近期一到三個月積極發文，且漲粉率與互動率高。 查看說明 追蹤數 35,709 互動率 1.14% 良好 觀看率 138% 優秀…" at bounding box center [1057, 382] width 695 height 398
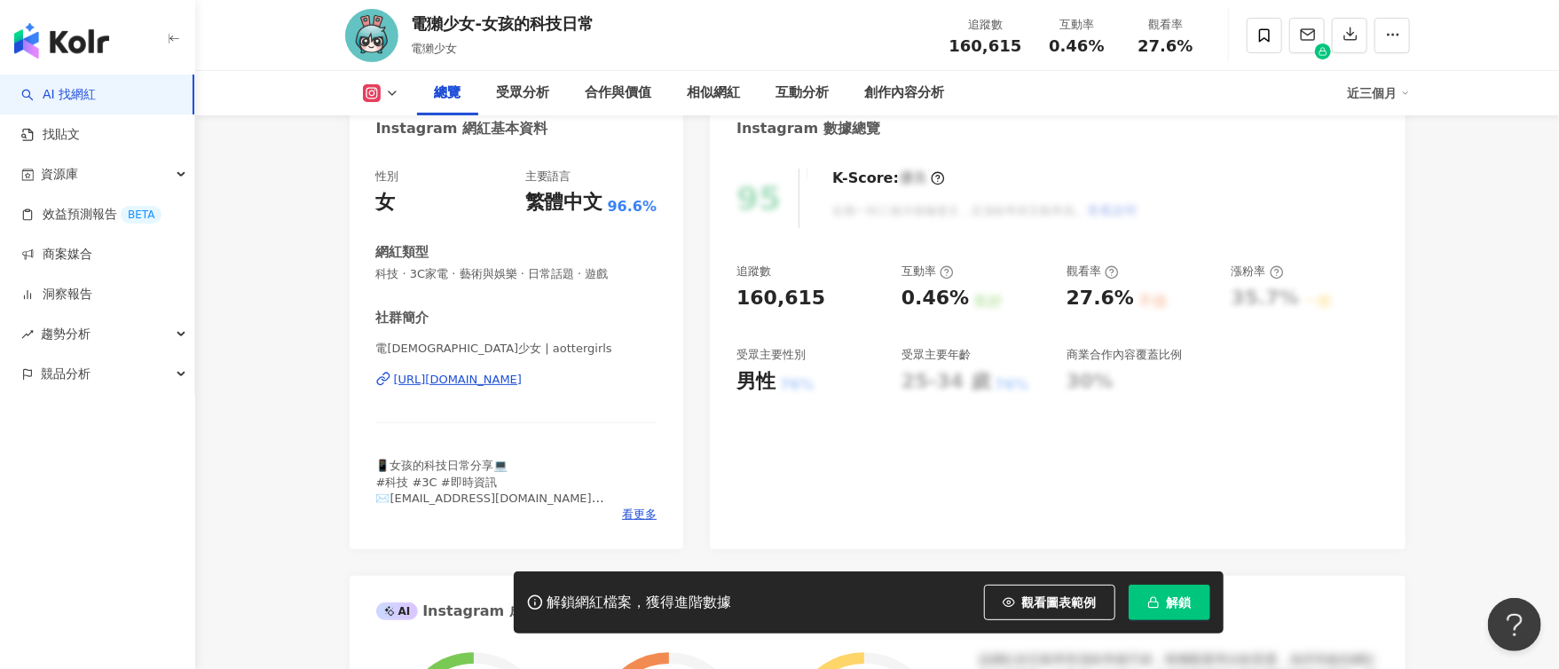
scroll to position [188, 0]
drag, startPoint x: 900, startPoint y: 297, endPoint x: 969, endPoint y: 295, distance: 69.2
click at [969, 295] on div "追蹤數 160,615 互動率 0.46% 良好 觀看率 27.6% 不佳 漲粉率 35.7% 一般 受眾主要性別 男性 76% 受眾主要年齡 25-34 歲…" at bounding box center [1056, 328] width 641 height 131
copy div "0.46% 良好"
click at [916, 410] on div "95 K-Score : 優良 近期一到三個月積極發文，且漲粉率與互動率高。 查看說明 追蹤數 160,615 互動率 0.46% 良好 觀看率 27.6% …" at bounding box center [1057, 349] width 695 height 398
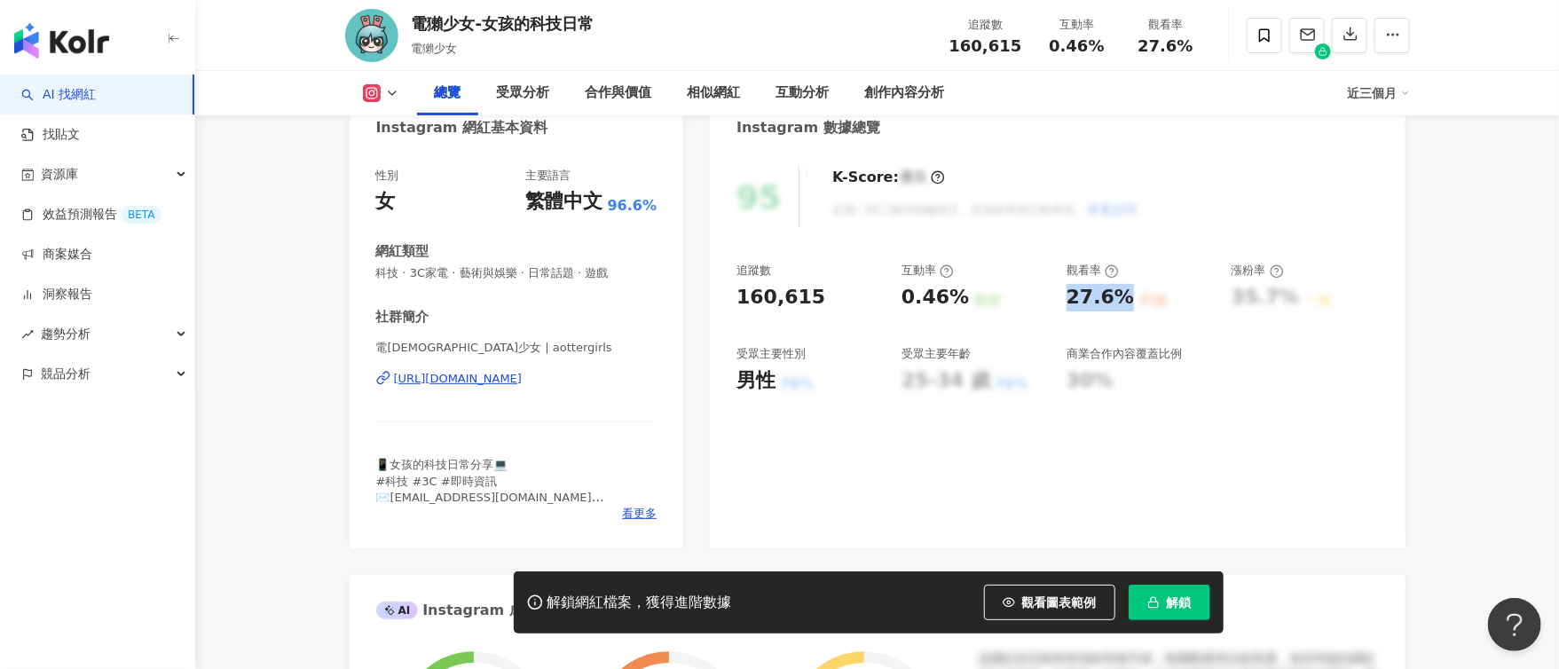
drag, startPoint x: 1065, startPoint y: 299, endPoint x: 1123, endPoint y: 300, distance: 58.6
click at [1123, 300] on div "追蹤數 160,615 互動率 0.46% 良好 觀看率 27.6% 不佳 漲粉率 35.7% 一般 受眾主要性別 男性 76% 受眾主要年齡 25-34 歲…" at bounding box center [1056, 328] width 641 height 131
copy div "27.6%"
click at [869, 444] on div "95 K-Score : 優良 近期一到三個月積極發文，且漲粉率與互動率高。 查看說明 追蹤數 160,615 互動率 0.46% 良好 觀看率 27.6% …" at bounding box center [1057, 349] width 695 height 398
click at [798, 381] on div "76%" at bounding box center [797, 384] width 34 height 20
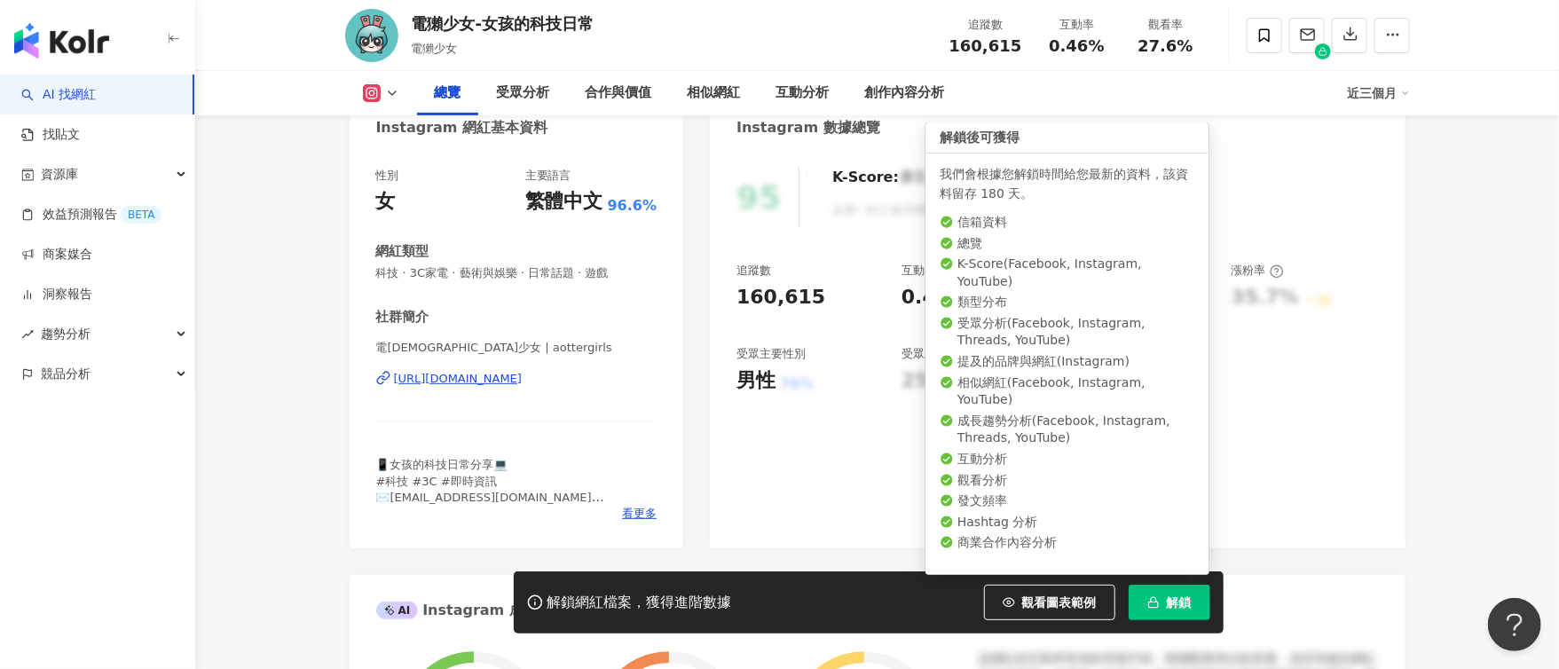
click at [1184, 586] on button "解鎖" at bounding box center [1170, 602] width 82 height 35
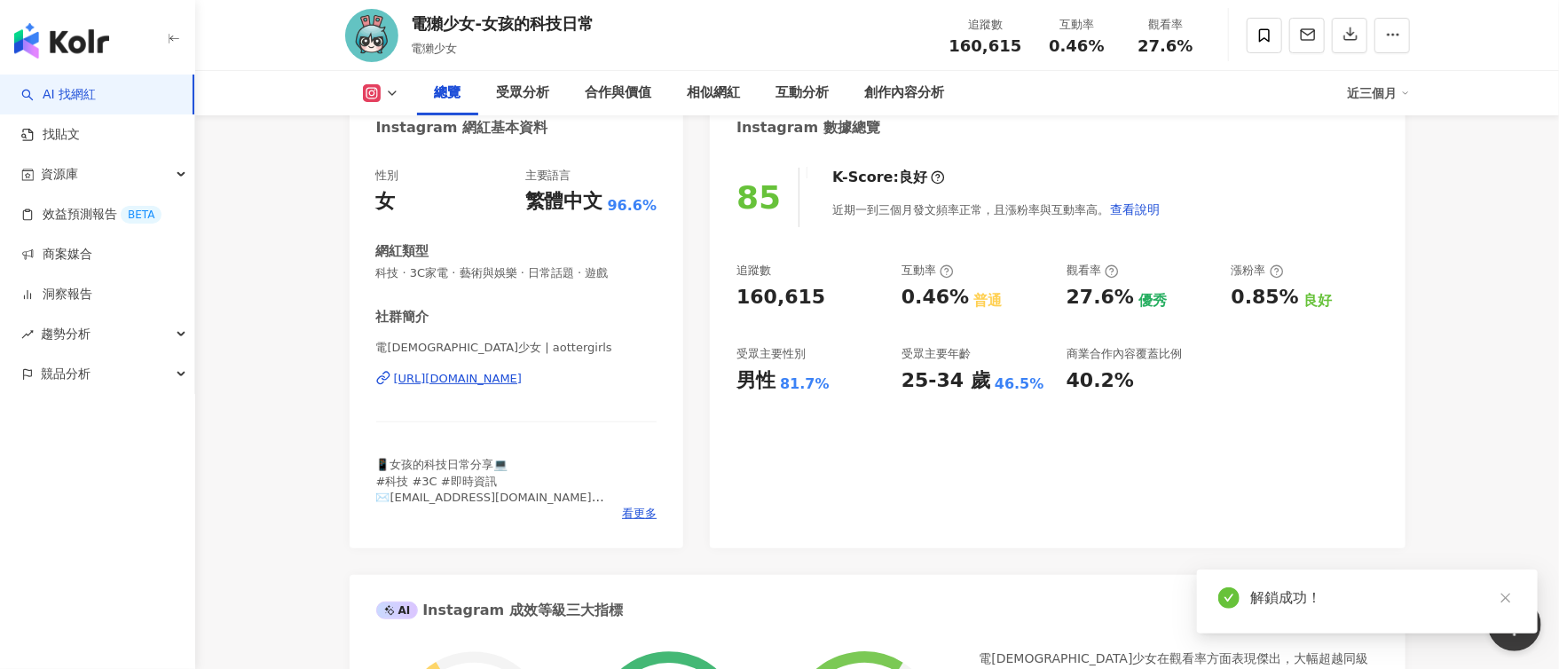
click at [741, 382] on div "男性" at bounding box center [755, 381] width 39 height 28
click at [831, 383] on div "男性 81.7%" at bounding box center [809, 381] width 147 height 28
copy div "男性 81.7%"
